Goal: Book appointment/travel/reservation

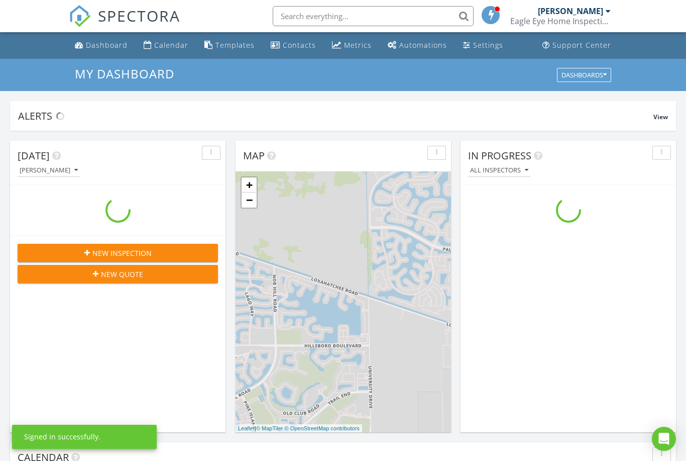
scroll to position [915, 687]
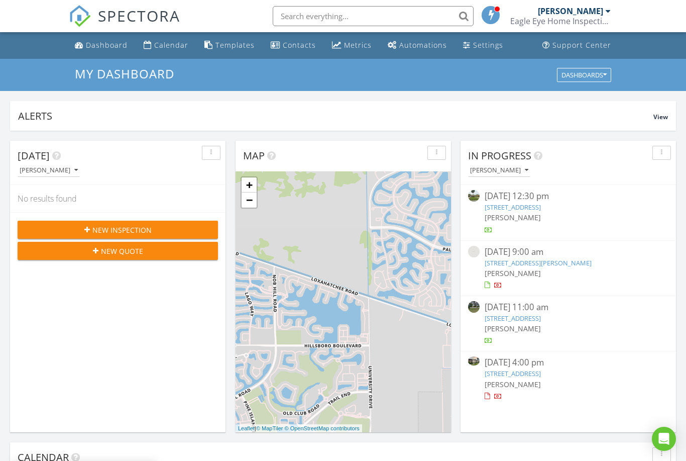
click at [299, 25] on input "text" at bounding box center [373, 16] width 201 height 20
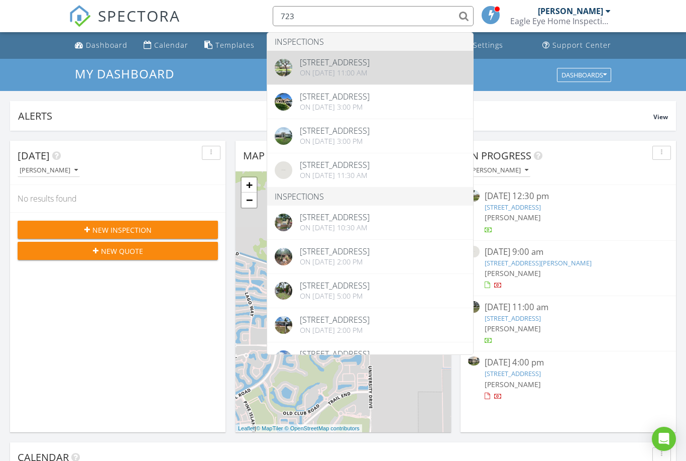
type input "723"
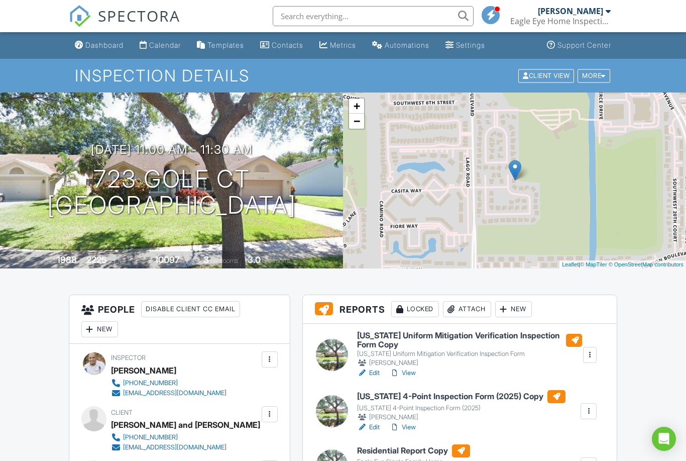
click at [239, 137] on div "09/03/2025 11:00 am - 11:30 am 723 Golf Ct Delray Beach, FL 33445 Built 1988 22…" at bounding box center [171, 180] width 343 height 176
click at [253, 150] on h3 "09/03/2025 11:00 am - 11:30 am" at bounding box center [172, 150] width 162 height 14
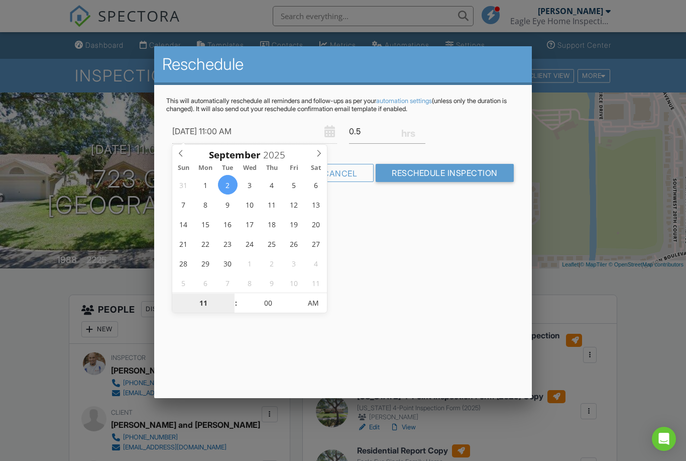
type input "09/02/2025 1:00 AM"
type input "01"
type input "09/02/2025 7:00 AM"
type input "07"
type input "09/02/2025 12:00 AM"
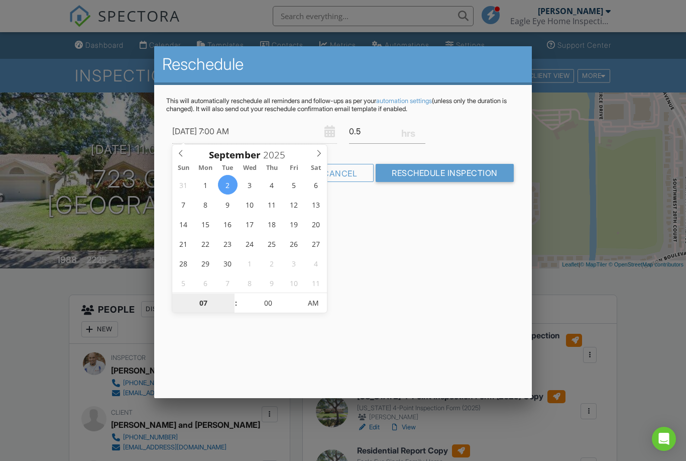
type input "12"
type input "09/02/2025 1:00 AM"
type input "01"
type input "09/02/2025 10:00 AM"
type input "10"
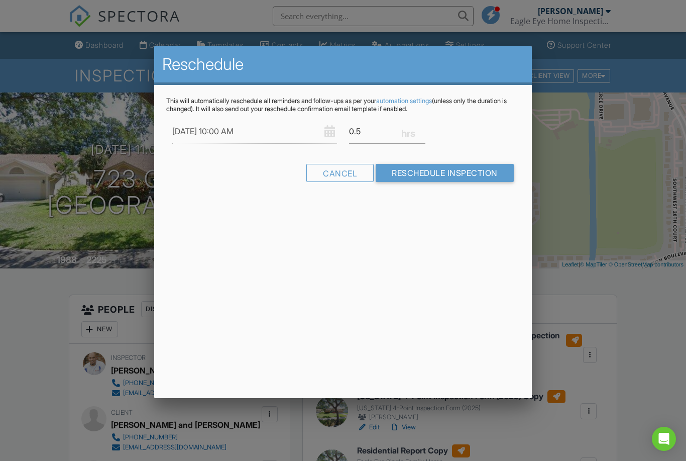
click at [455, 171] on input "Reschedule Inspection" at bounding box center [445, 173] width 138 height 18
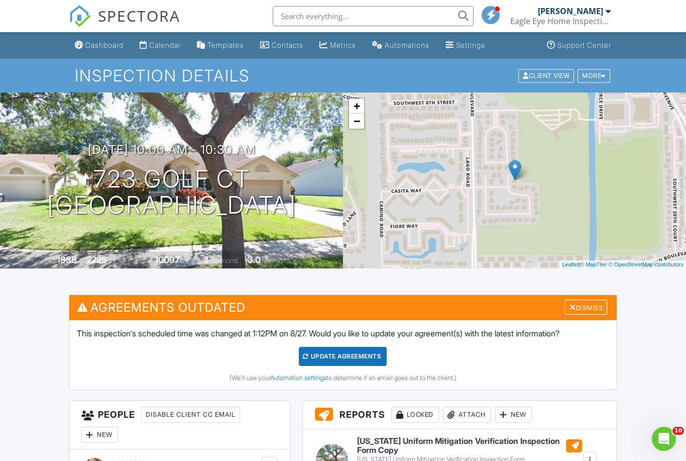
click at [90, 8] on img at bounding box center [80, 16] width 22 height 22
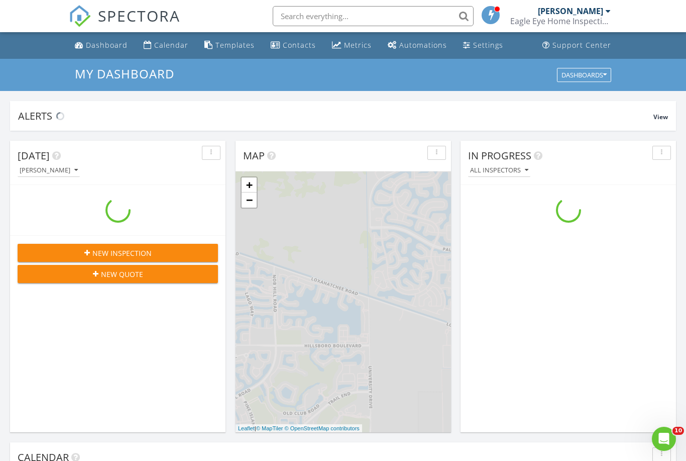
scroll to position [915, 687]
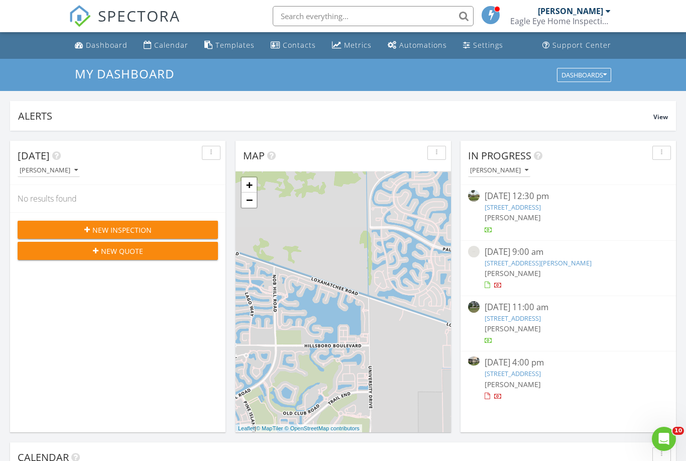
click at [159, 39] on link "Calendar" at bounding box center [166, 45] width 53 height 19
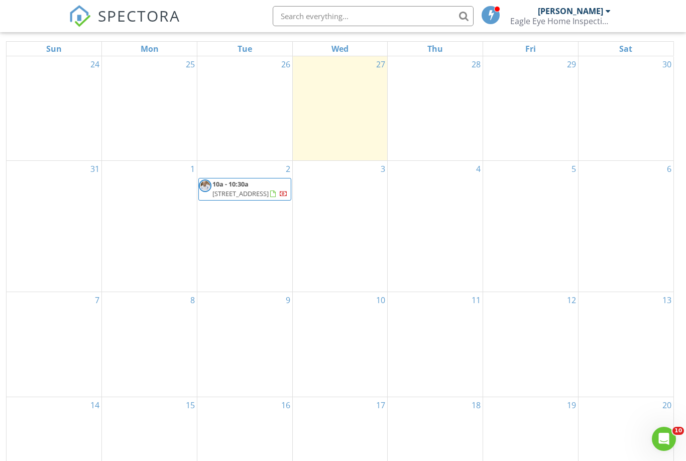
scroll to position [134, 0]
